Goal: Transaction & Acquisition: Obtain resource

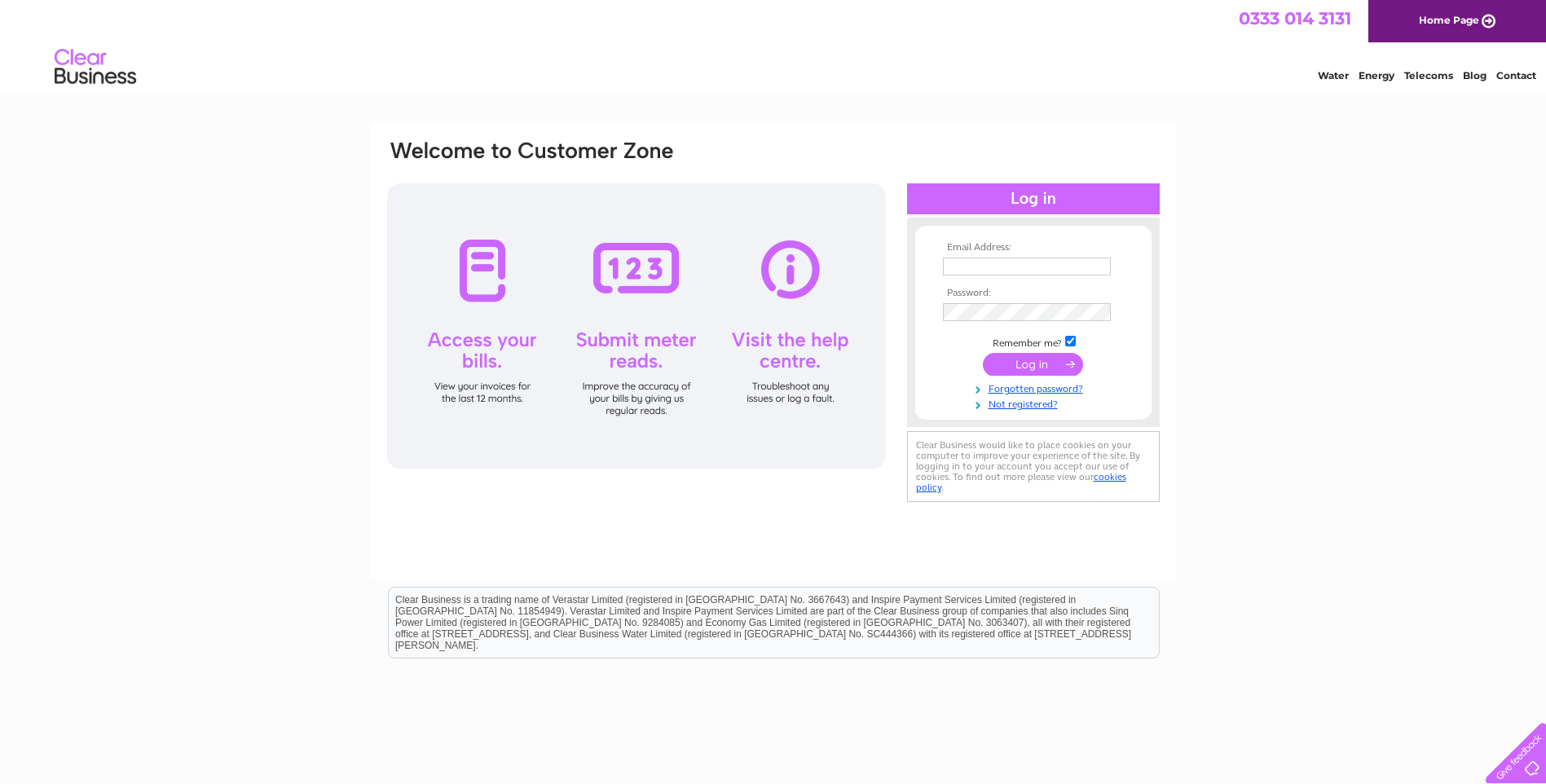
type input "[EMAIL_ADDRESS][DOMAIN_NAME]"
click at [1039, 365] on input "submit" at bounding box center [1033, 363] width 100 height 23
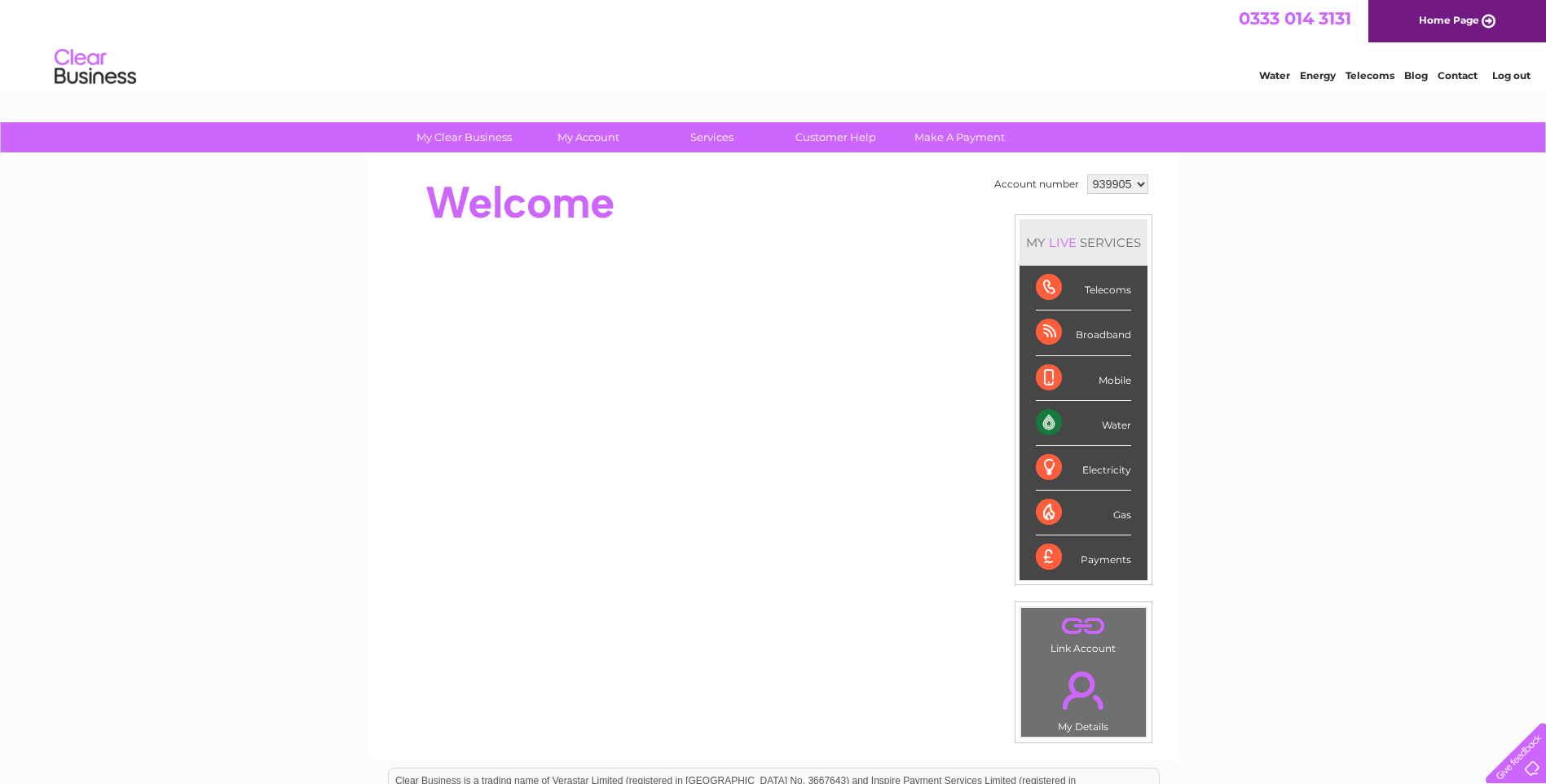
click at [1145, 180] on select "939905 939906" at bounding box center [1118, 183] width 61 height 19
click at [1142, 183] on select "939905 939906" at bounding box center [1118, 183] width 61 height 19
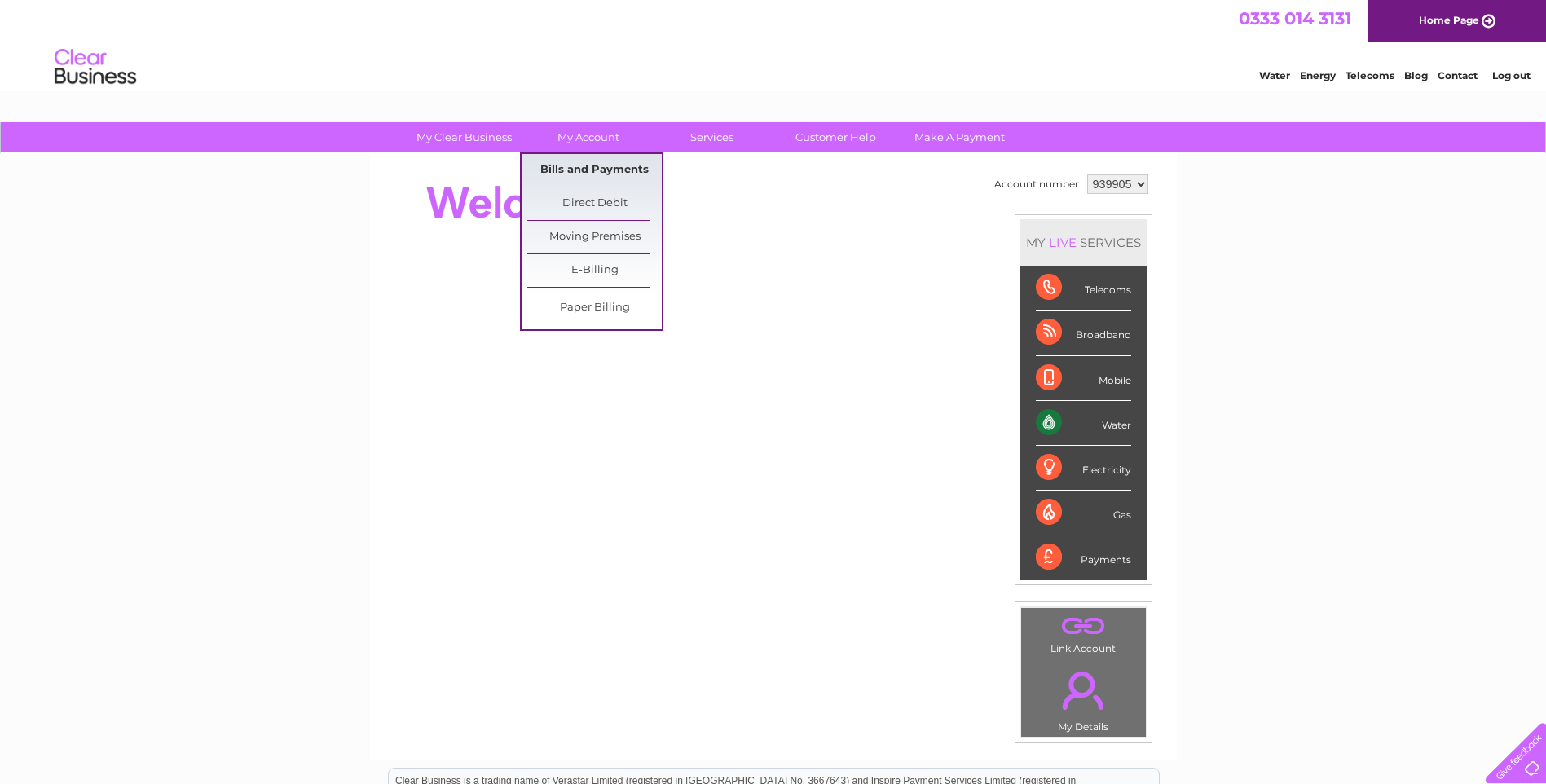
click at [592, 171] on link "Bills and Payments" at bounding box center [595, 170] width 135 height 33
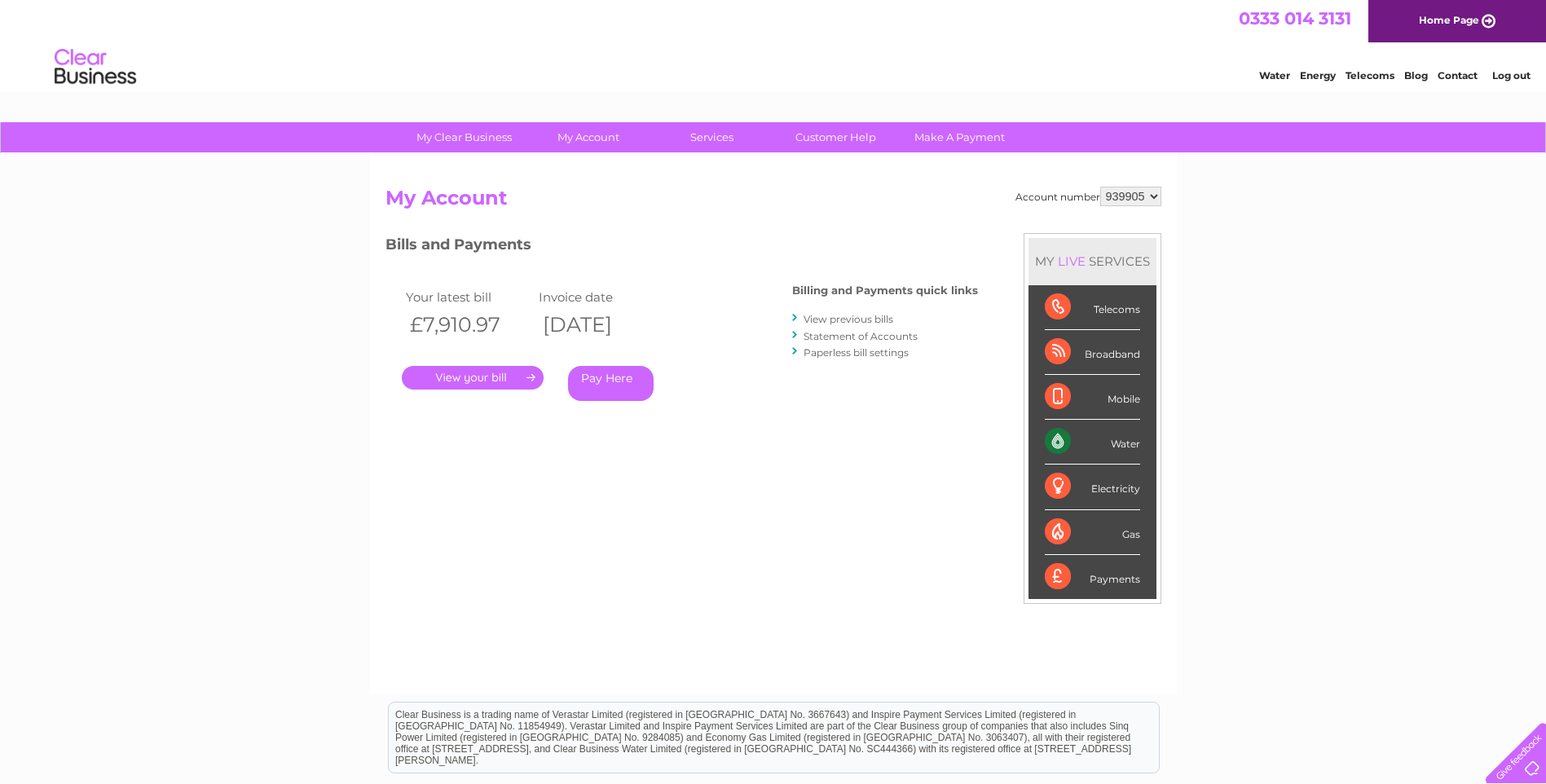
click at [480, 372] on link "." at bounding box center [472, 378] width 142 height 24
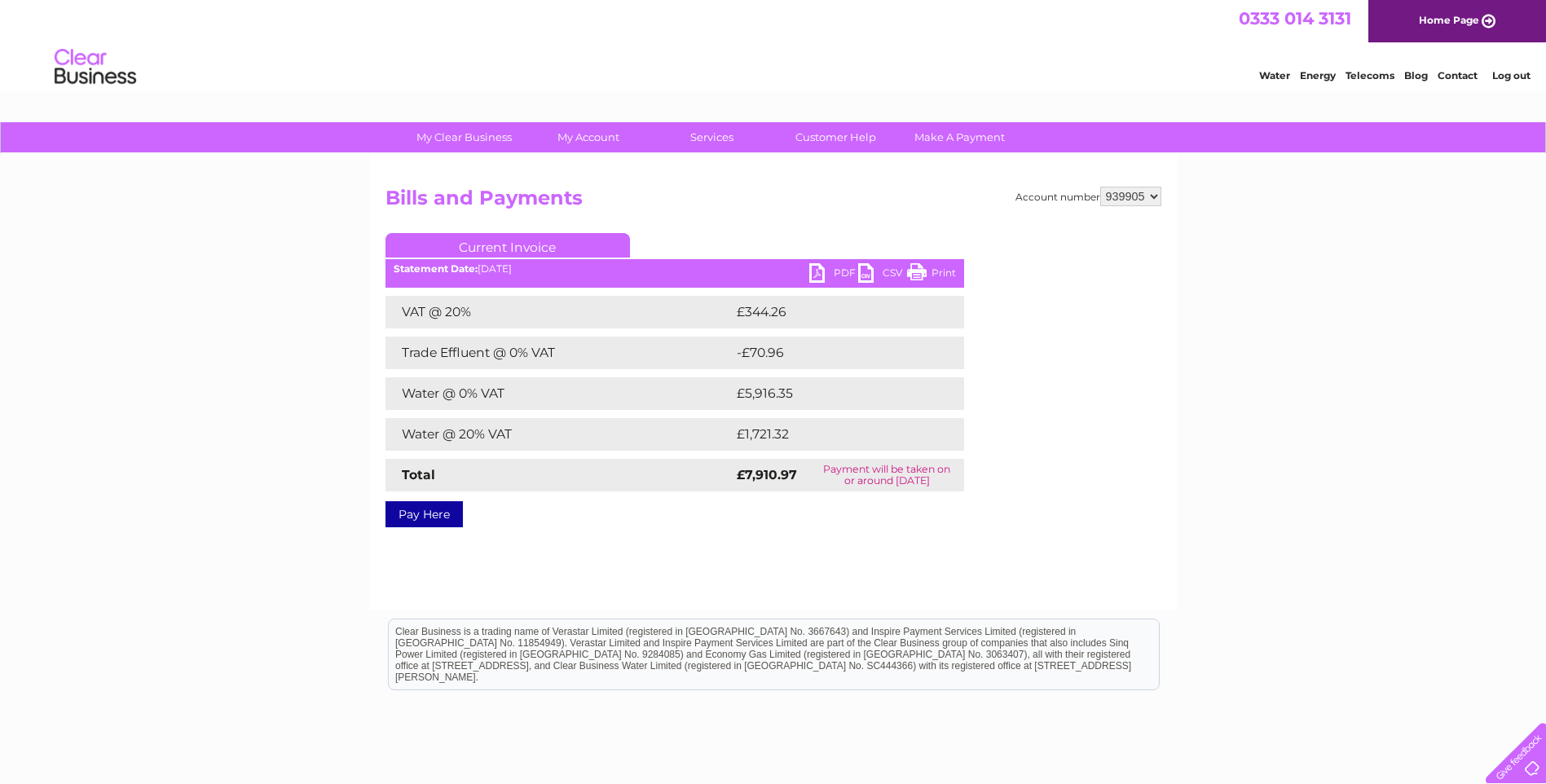
click at [816, 272] on link "PDF" at bounding box center [834, 275] width 49 height 24
click at [1152, 196] on select "939905 939906" at bounding box center [1130, 196] width 61 height 19
select select "939906"
click at [1100, 187] on select "939905 939906" at bounding box center [1130, 196] width 61 height 19
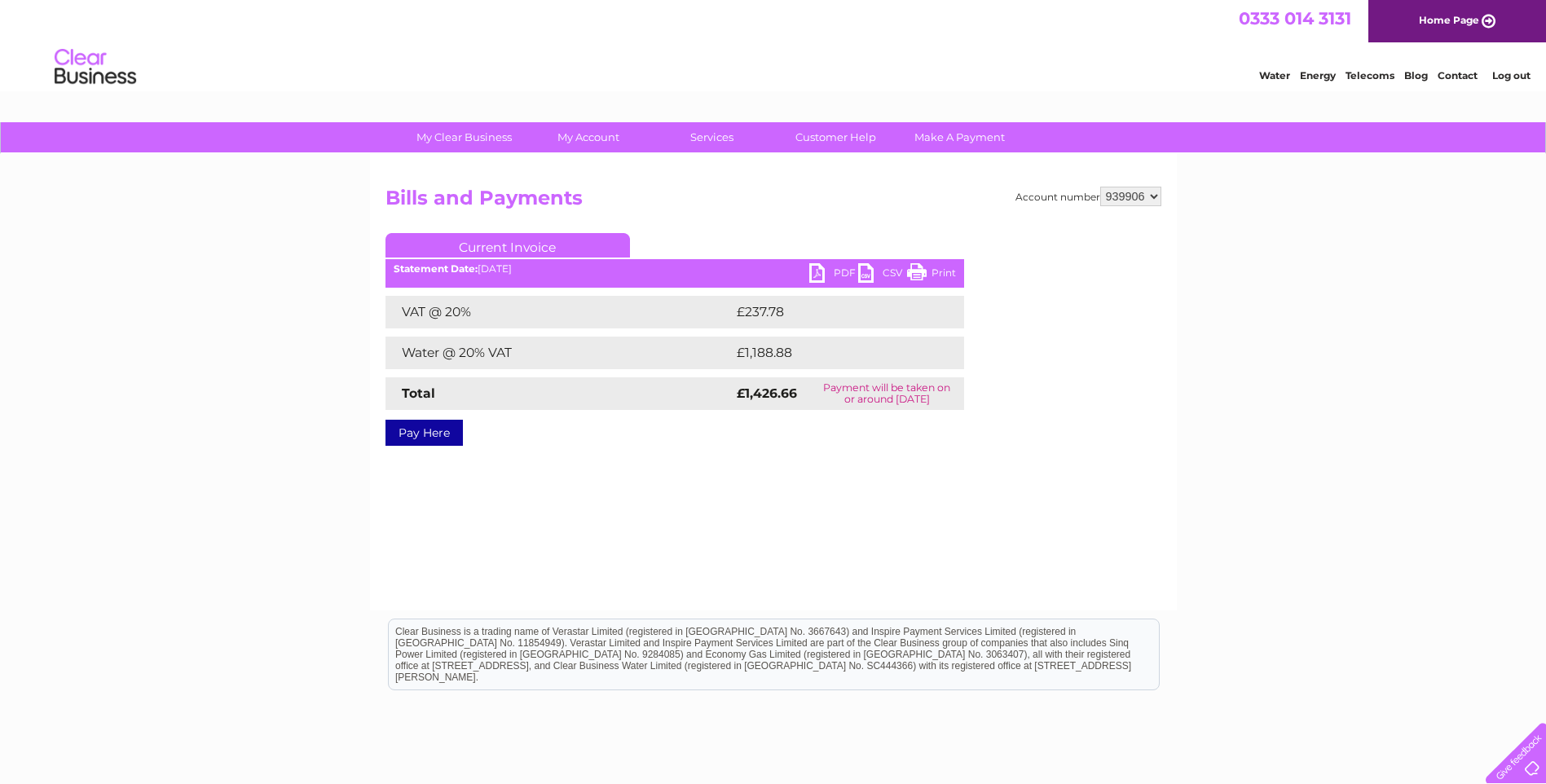
click at [815, 273] on link "PDF" at bounding box center [834, 275] width 49 height 24
